Goal: Task Accomplishment & Management: Manage account settings

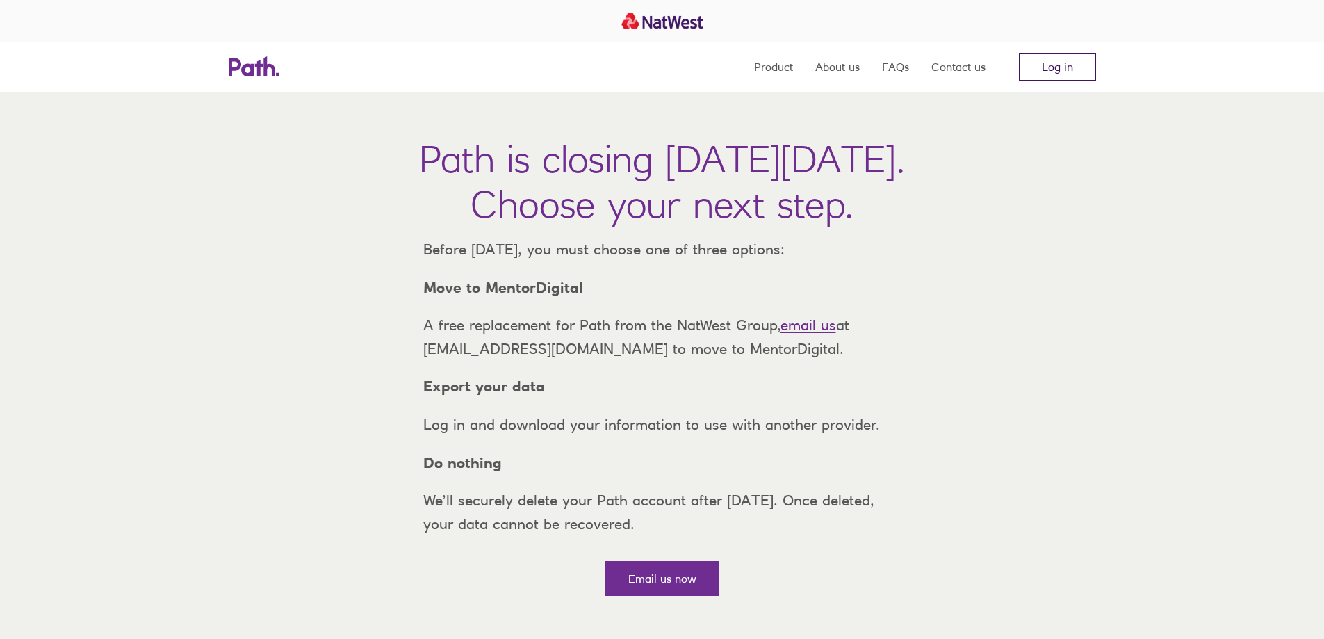
click at [1039, 74] on link "Log in" at bounding box center [1057, 67] width 77 height 28
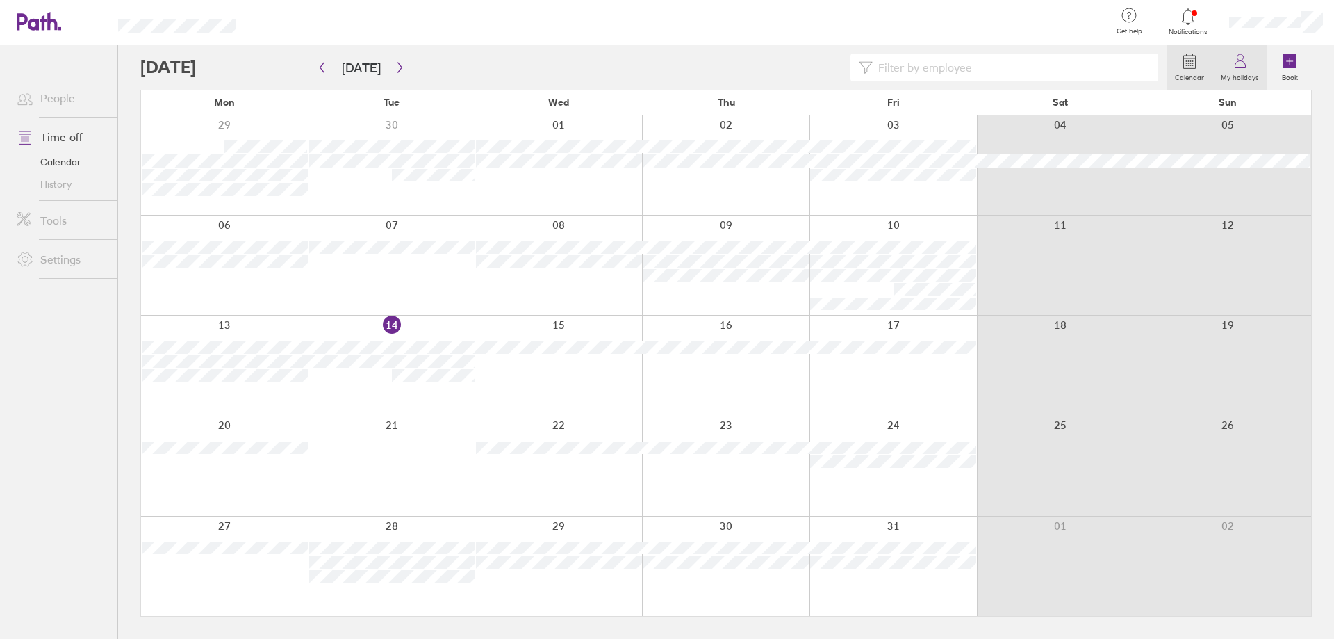
click at [1241, 45] on link "My holidays" at bounding box center [1240, 67] width 55 height 44
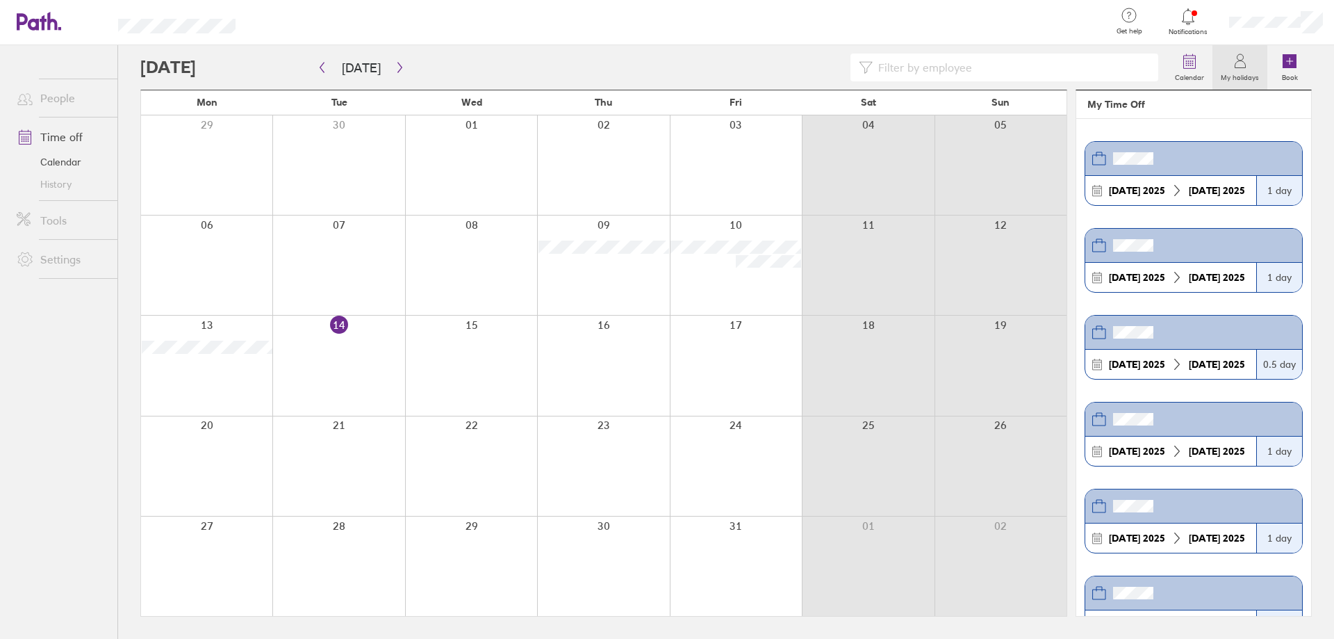
click at [1244, 65] on icon at bounding box center [1240, 61] width 17 height 17
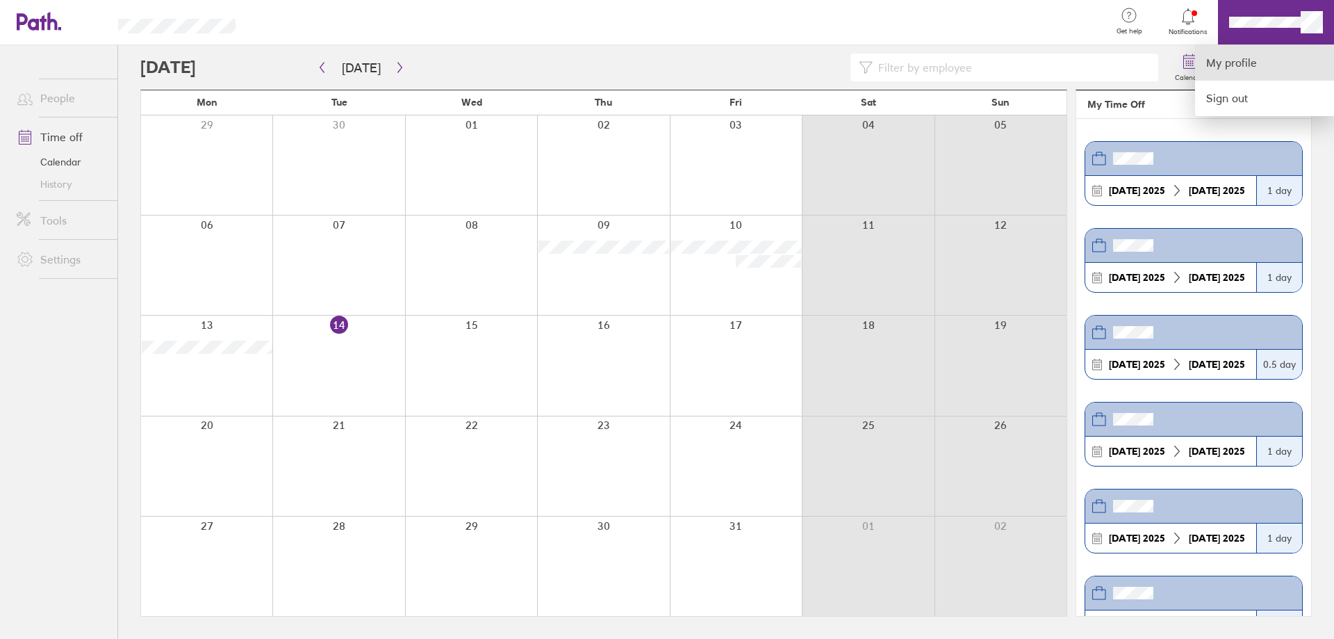
click at [1243, 64] on link "My profile" at bounding box center [1264, 62] width 139 height 35
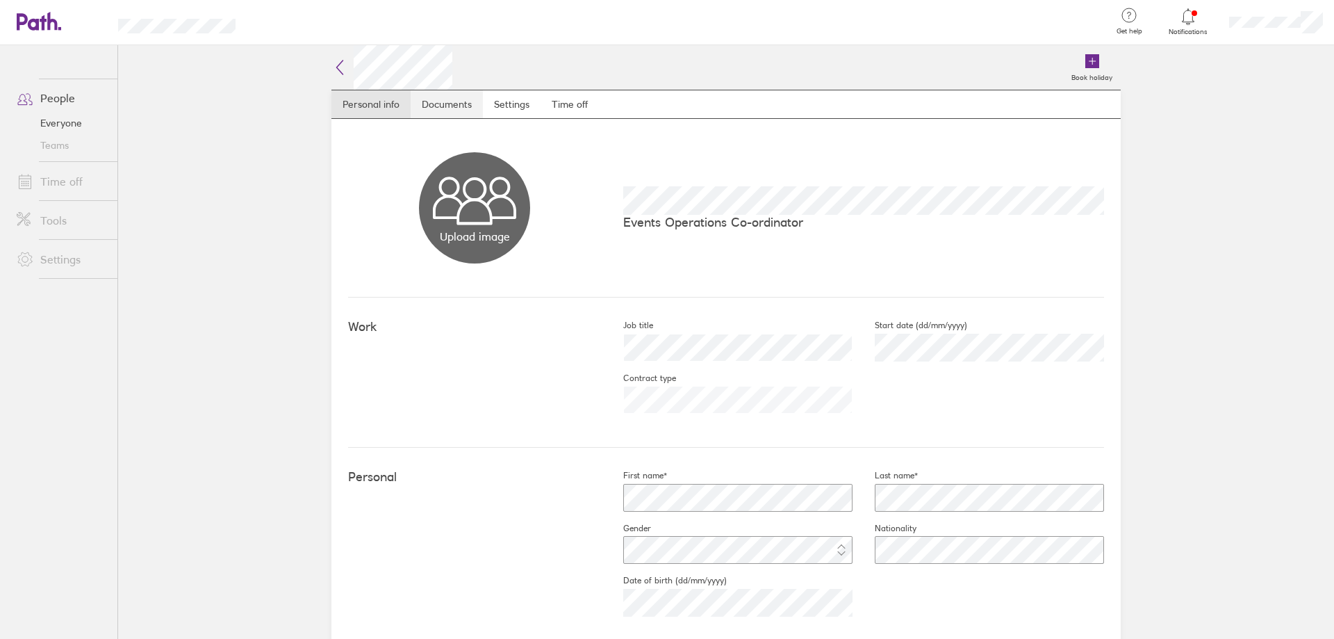
click at [434, 92] on link "Documents" at bounding box center [447, 104] width 72 height 28
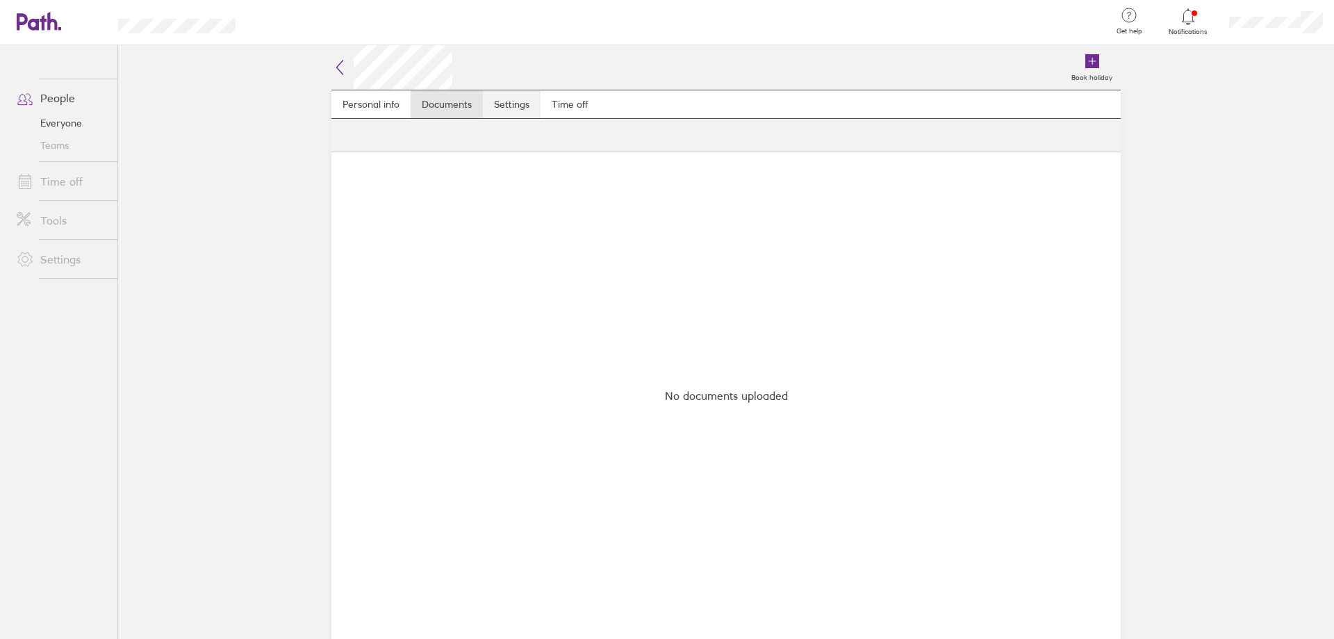
click at [525, 106] on link "Settings" at bounding box center [512, 104] width 58 height 28
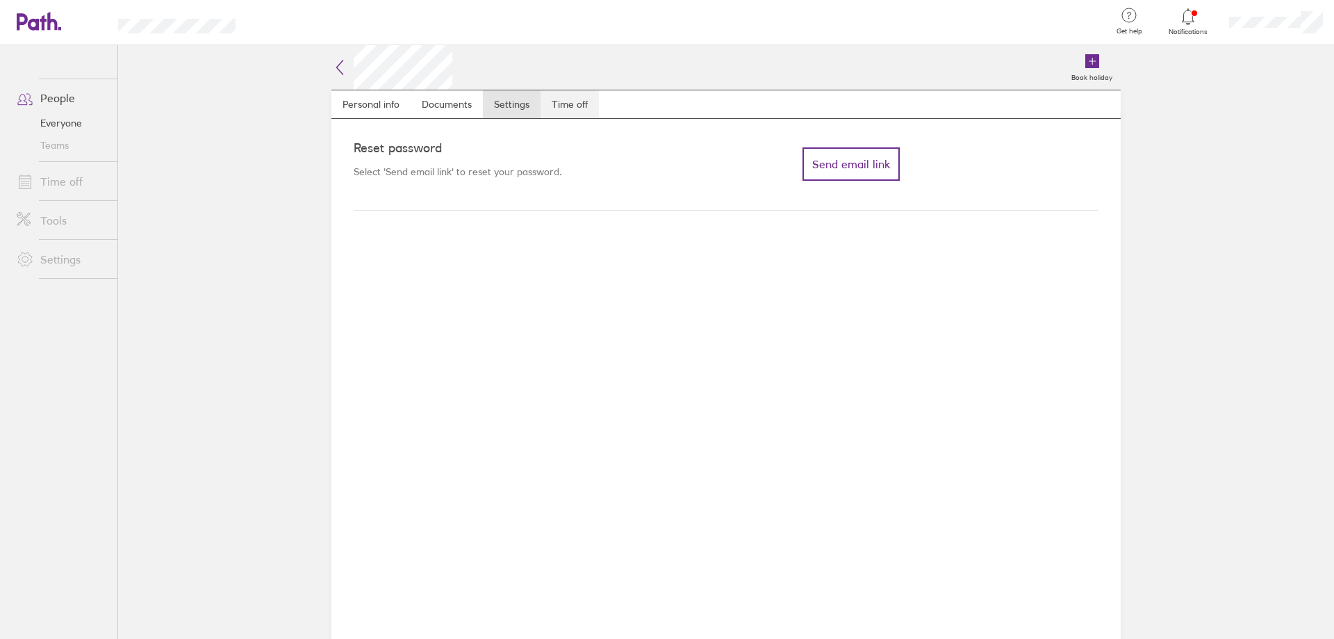
click at [560, 106] on link "Time off" at bounding box center [570, 104] width 58 height 28
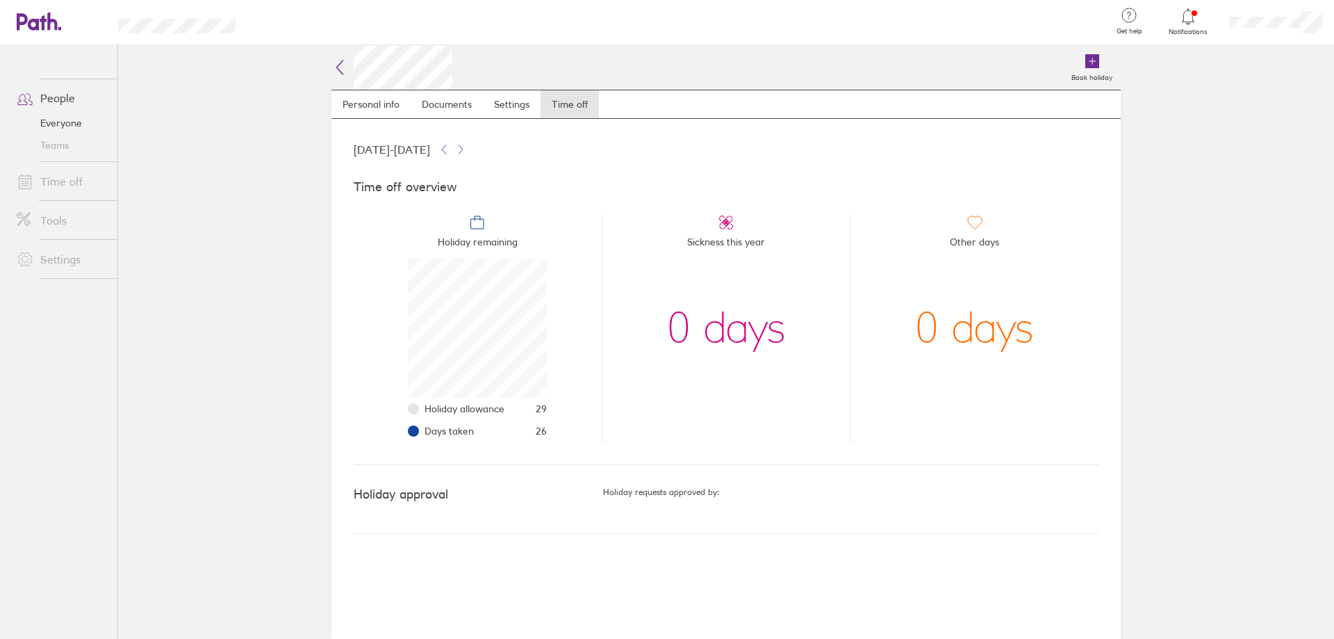
scroll to position [139, 139]
drag, startPoint x: 806, startPoint y: 363, endPoint x: 781, endPoint y: 354, distance: 26.8
